Goal: Task Accomplishment & Management: Manage account settings

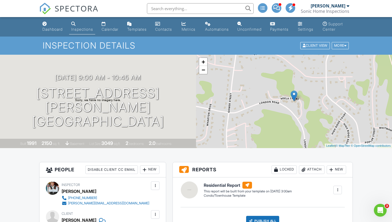
click at [82, 33] on link "Inspections" at bounding box center [82, 26] width 26 height 15
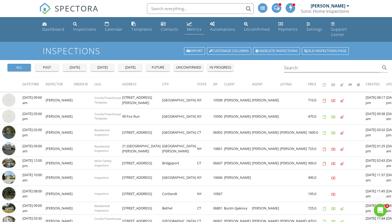
click at [187, 31] on div "Metrics" at bounding box center [194, 29] width 15 height 5
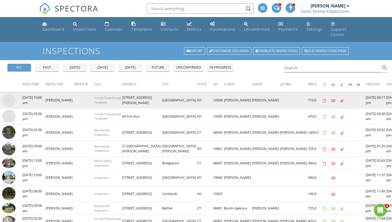
click at [12, 95] on img at bounding box center [8, 99] width 13 height 13
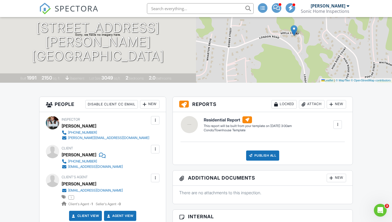
scroll to position [66, 0]
click at [148, 108] on div "New" at bounding box center [149, 104] width 19 height 9
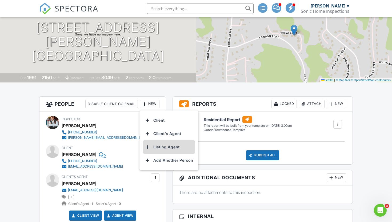
click at [165, 152] on li "Listing Agent" at bounding box center [169, 146] width 53 height 13
